Goal: Communication & Community: Answer question/provide support

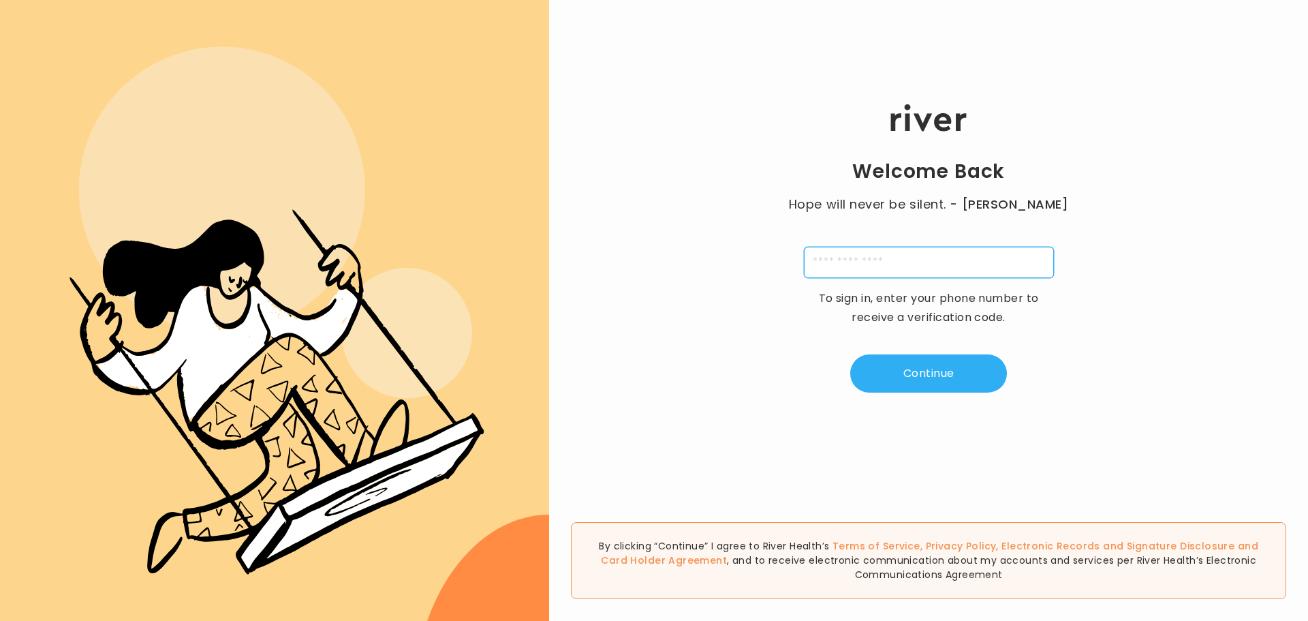
click at [878, 262] on input "tel" at bounding box center [929, 262] width 250 height 31
type input "**********"
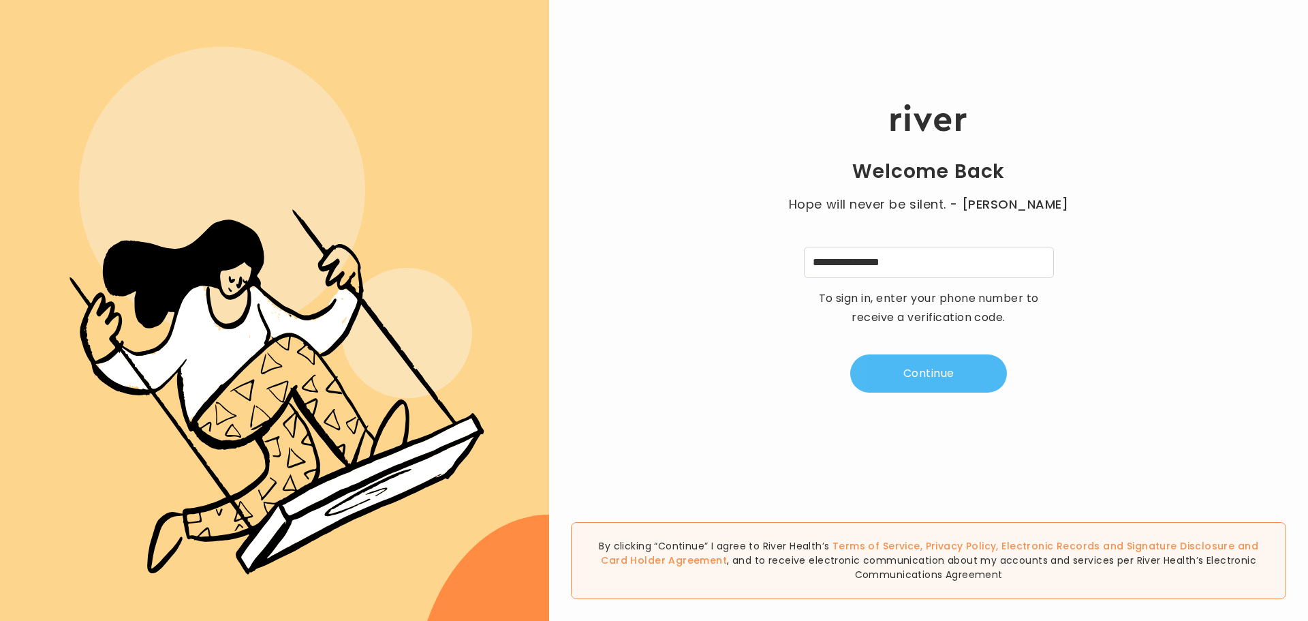
click at [918, 368] on button "Continue" at bounding box center [928, 373] width 157 height 38
type input "*"
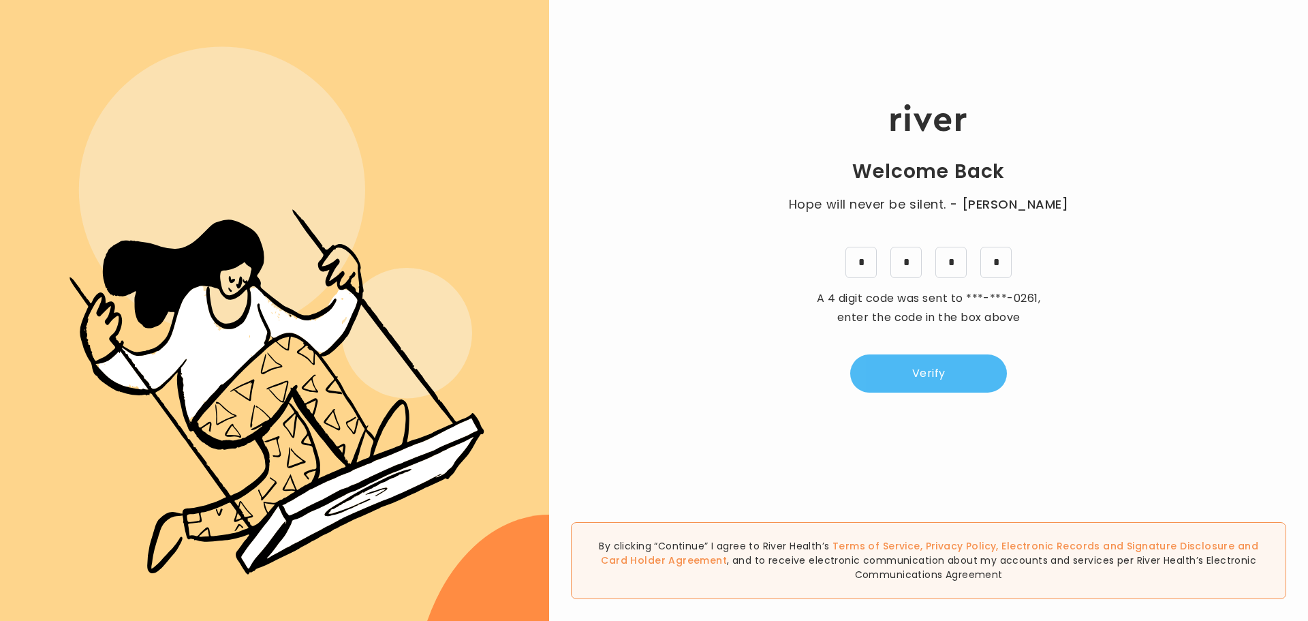
click at [933, 376] on button "Verify" at bounding box center [928, 373] width 157 height 38
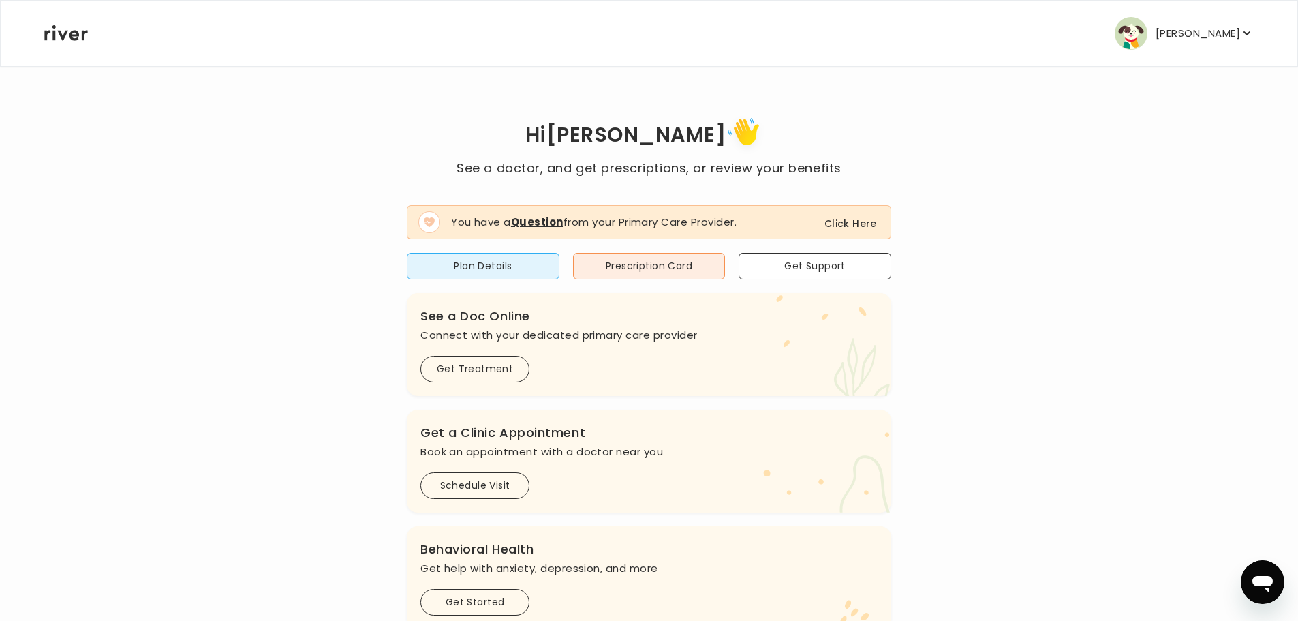
click at [846, 218] on button "Click Here" at bounding box center [850, 223] width 52 height 16
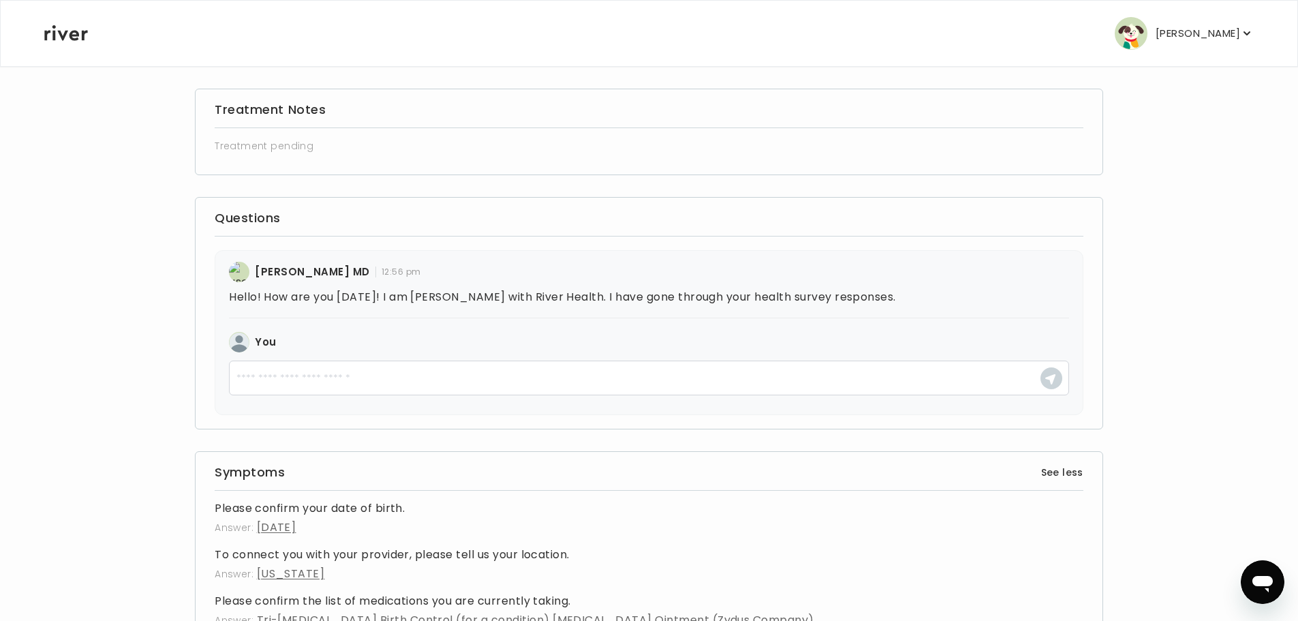
scroll to position [204, 0]
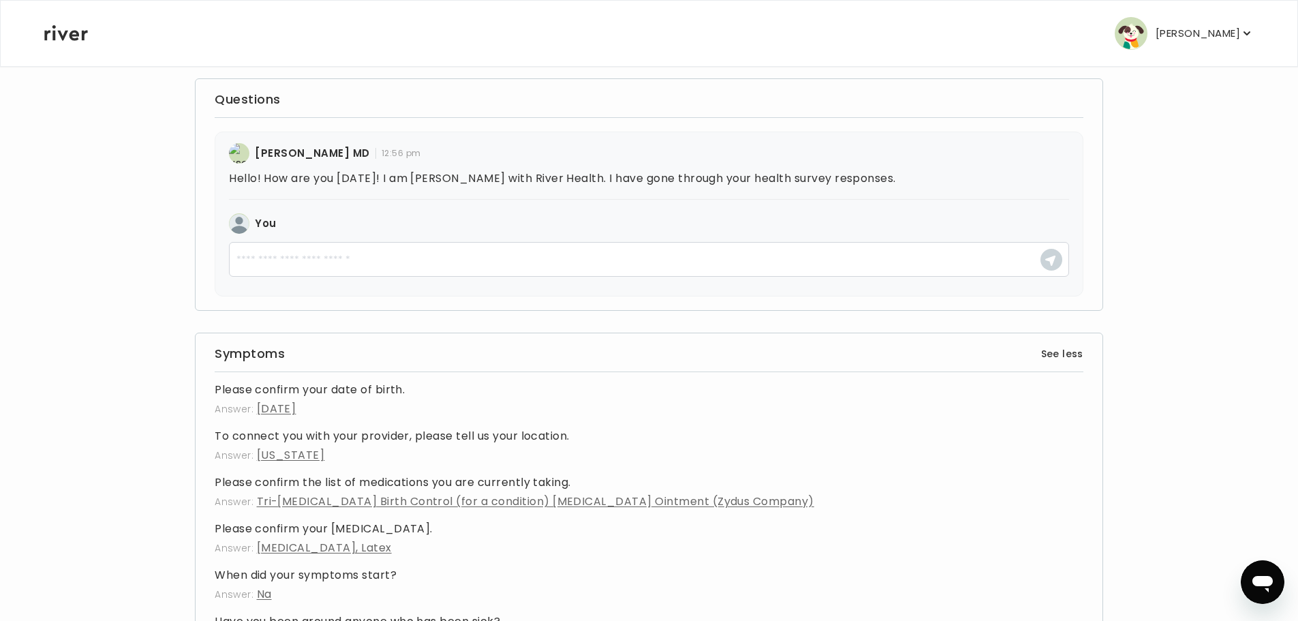
click at [865, 176] on p "Hello! How are you [DATE]! I am [PERSON_NAME] with River Health. I have gone th…" at bounding box center [649, 178] width 840 height 19
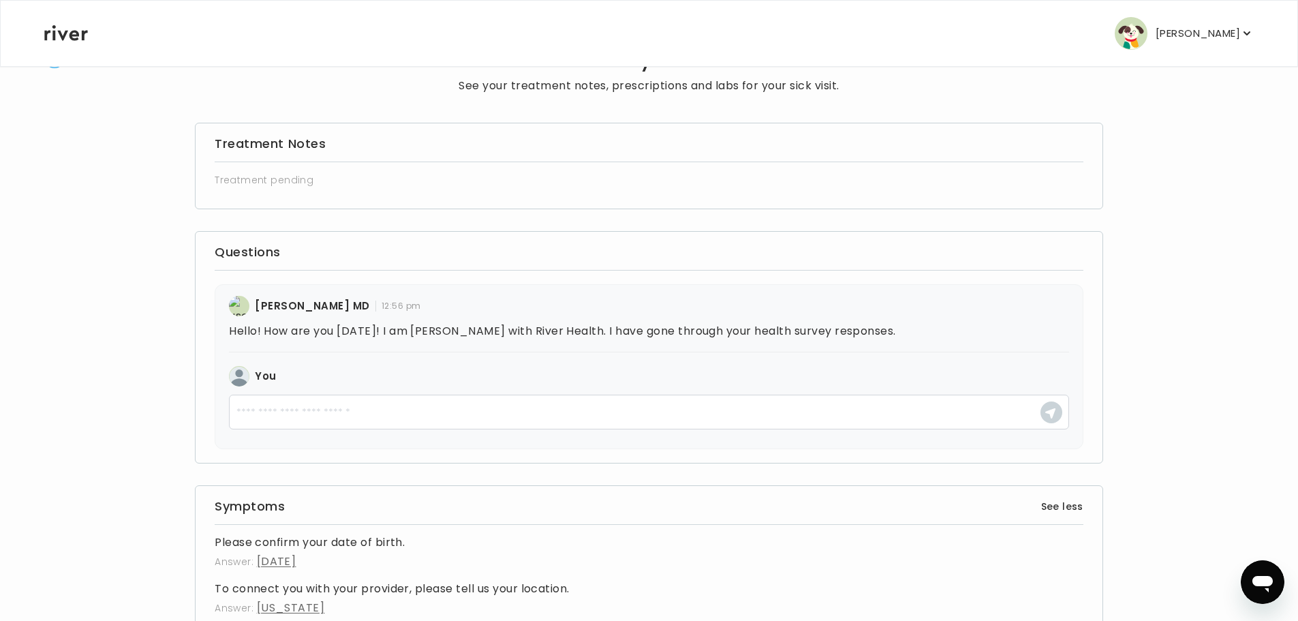
scroll to position [0, 0]
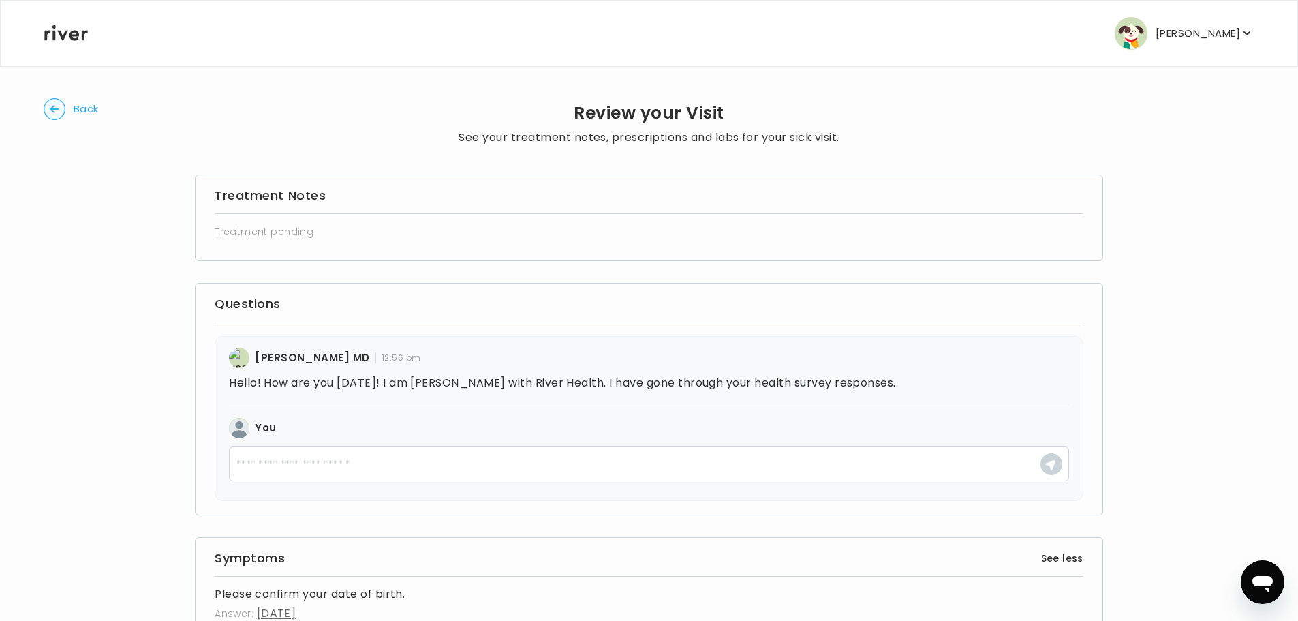
click at [641, 384] on p "Hello! How are you [DATE]! I am [PERSON_NAME] with River Health. I have gone th…" at bounding box center [649, 382] width 840 height 19
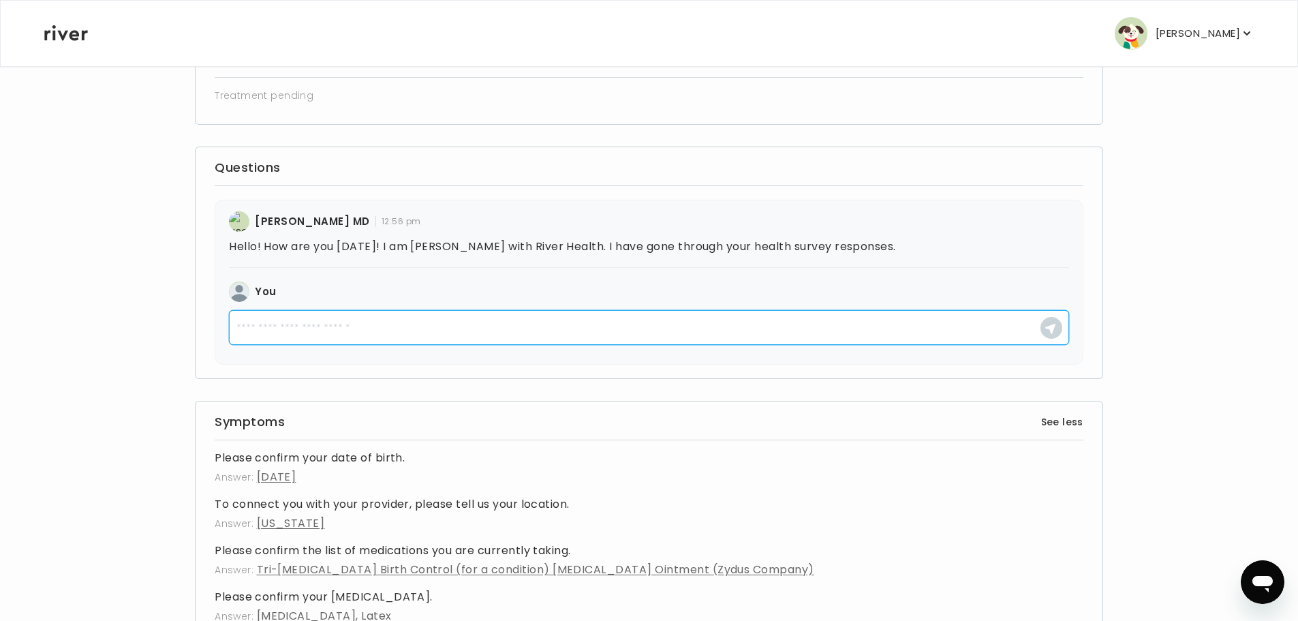
click at [402, 318] on textarea at bounding box center [649, 327] width 840 height 35
type textarea "**********"
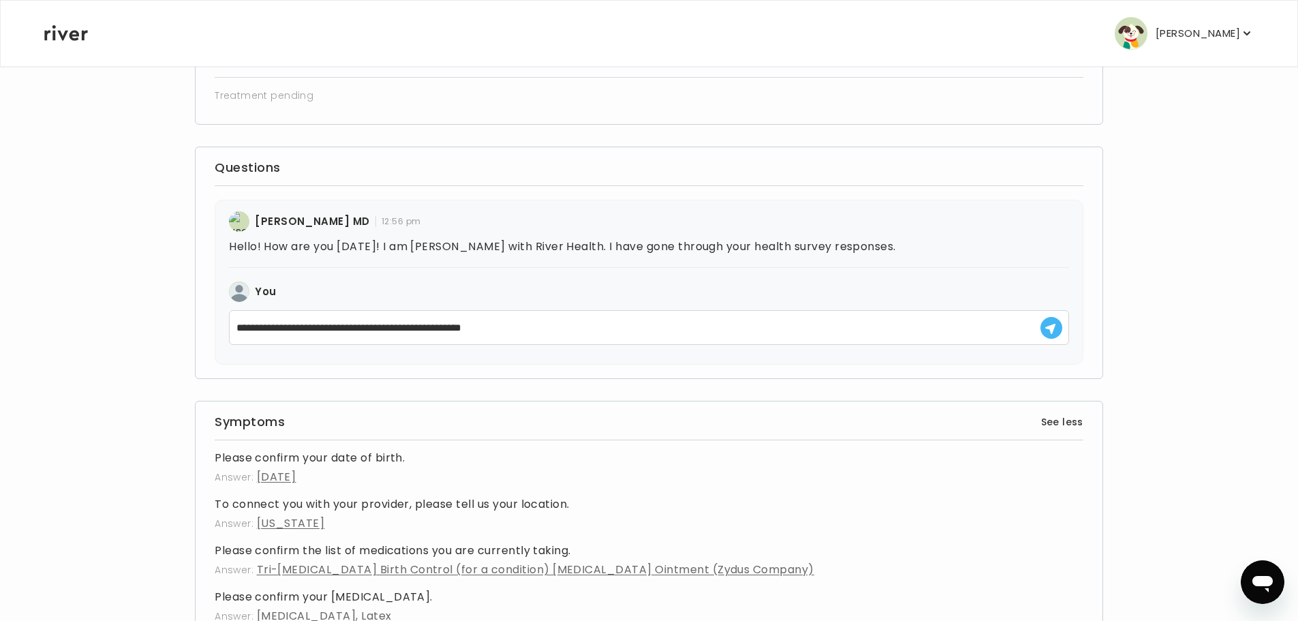
click at [1053, 326] on use "button" at bounding box center [1050, 328] width 10 height 10
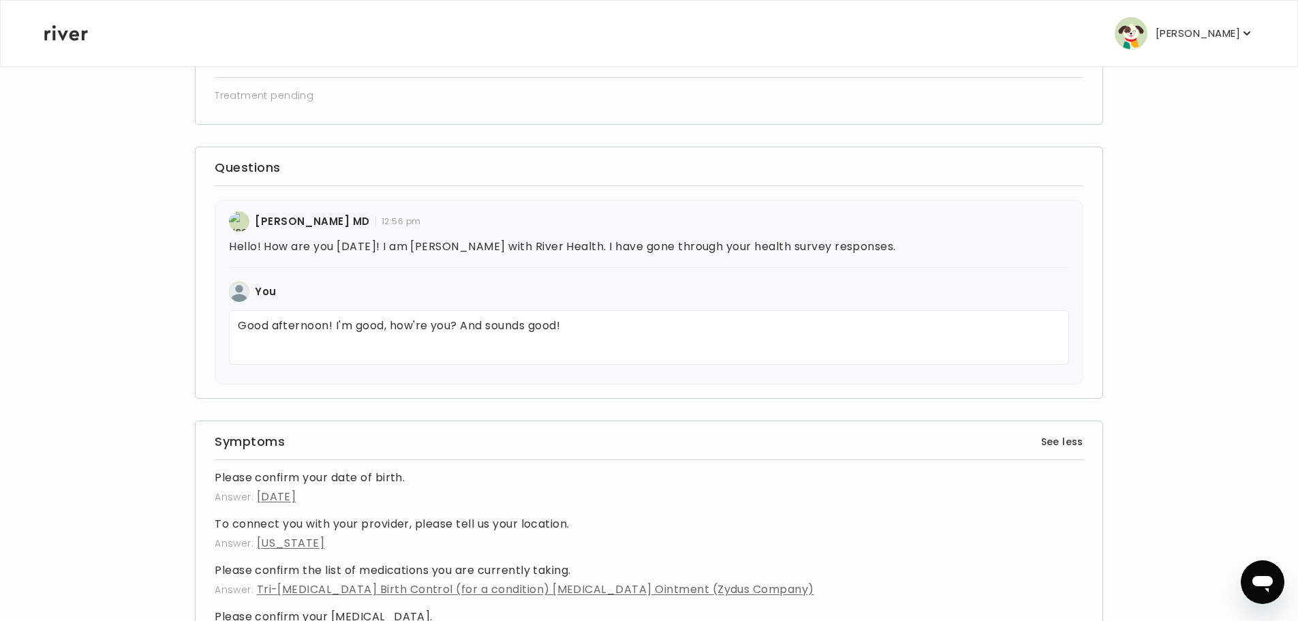
click at [822, 243] on p "Hello! How are you [DATE]! I am [PERSON_NAME] with River Health. I have gone th…" at bounding box center [649, 246] width 840 height 19
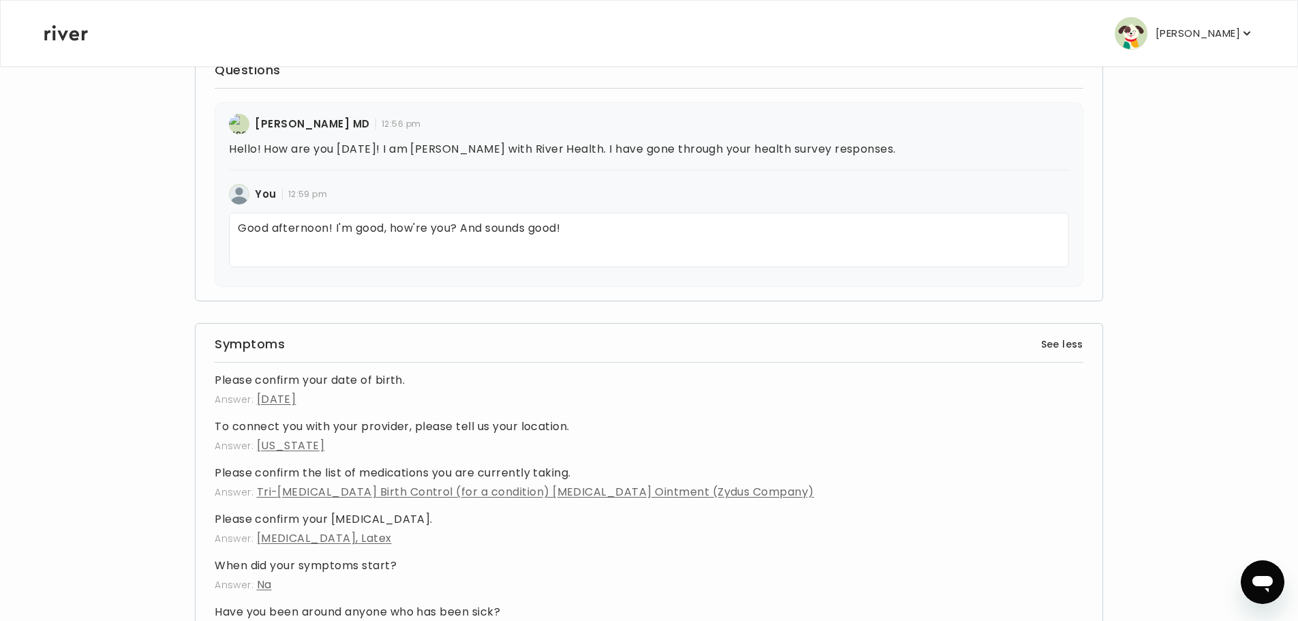
scroll to position [136, 0]
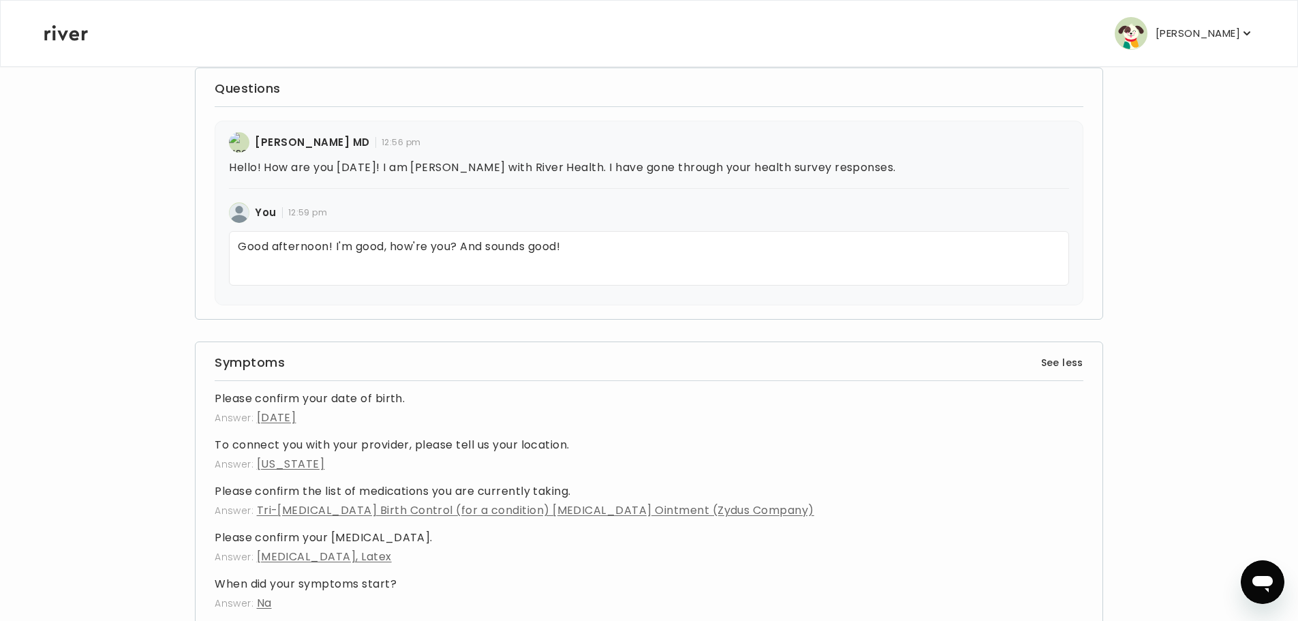
scroll to position [136, 0]
